Goal: Navigation & Orientation: Find specific page/section

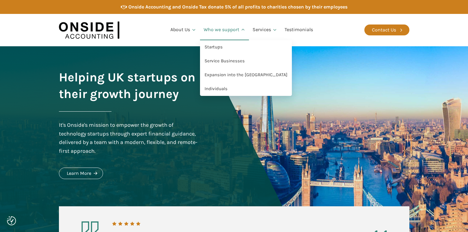
click at [219, 26] on link "Who we support" at bounding box center [224, 30] width 49 height 21
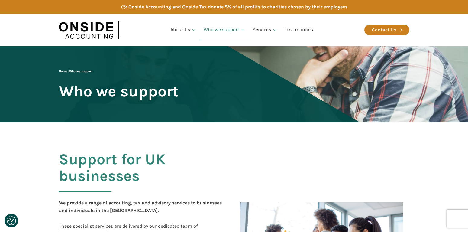
checkbox input "true"
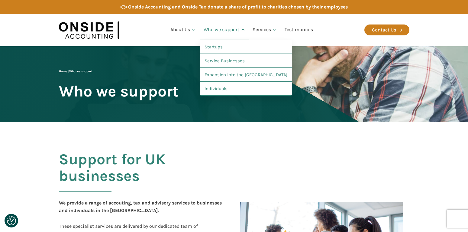
click at [216, 30] on link "Who we support" at bounding box center [224, 30] width 49 height 21
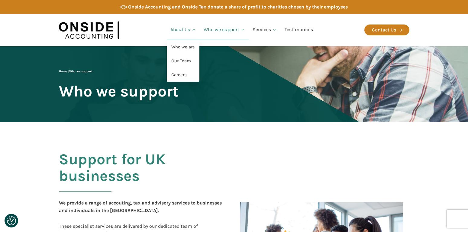
click at [183, 31] on link "About Us" at bounding box center [183, 30] width 33 height 21
